Goal: Information Seeking & Learning: Learn about a topic

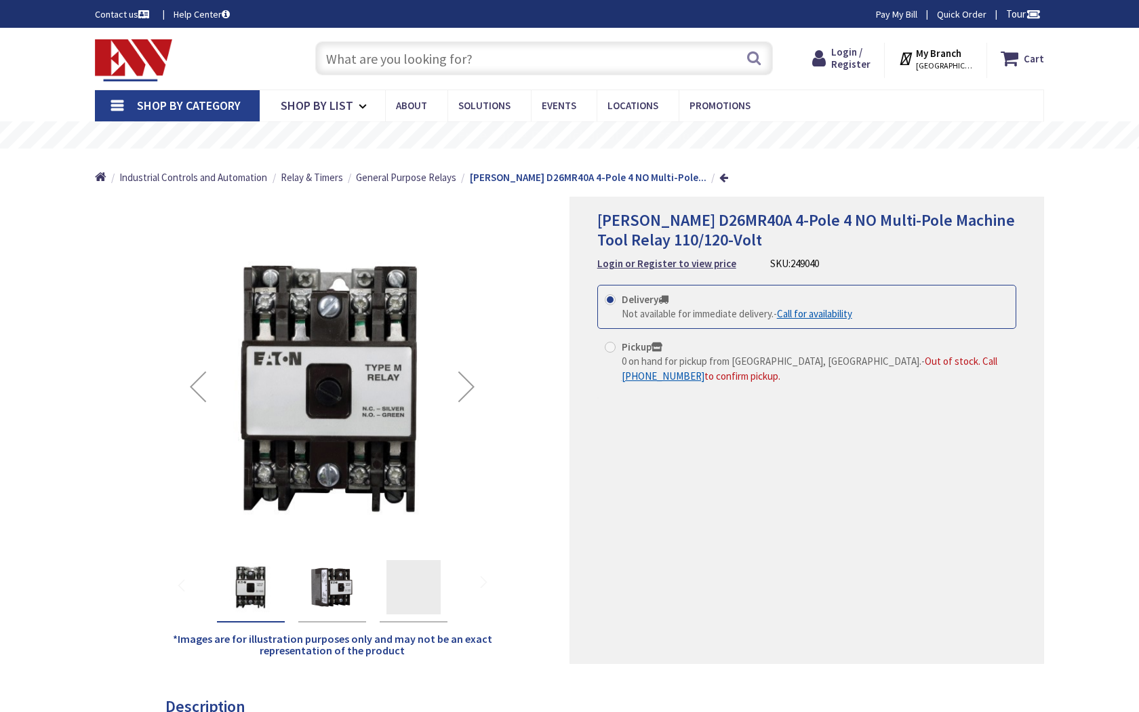
type input "Thomas [STREET_ADDRESS][US_STATE]"
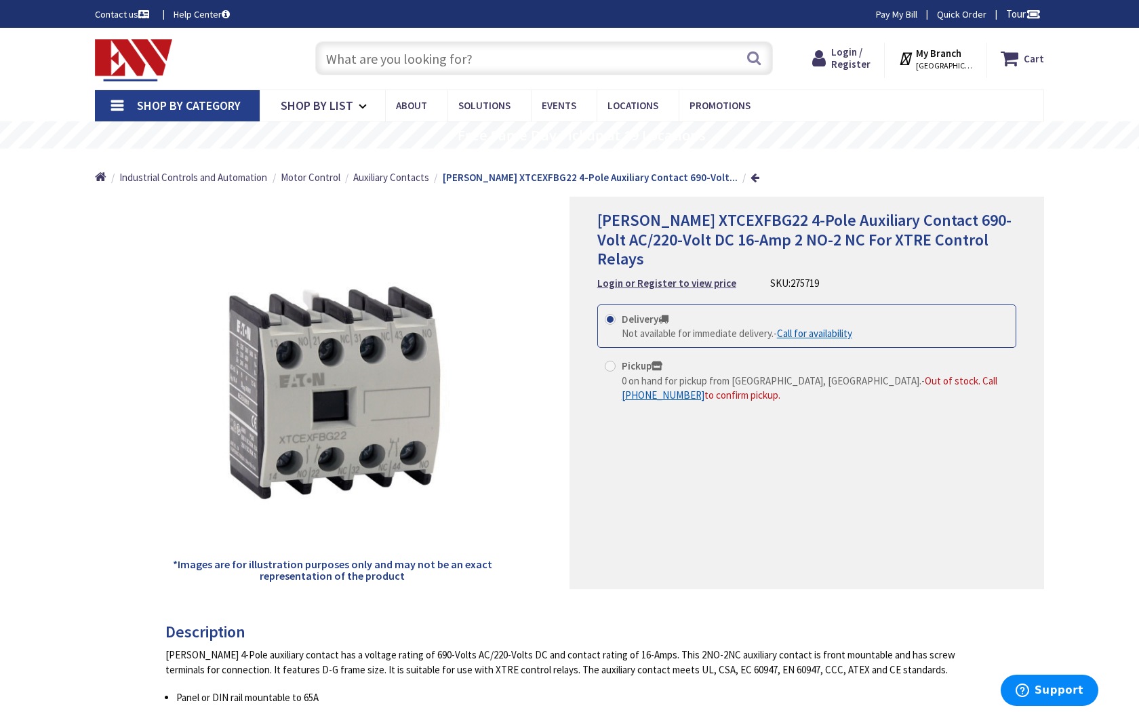
type input "Thomas [STREET_ADDRESS][US_STATE]"
